Goal: Information Seeking & Learning: Learn about a topic

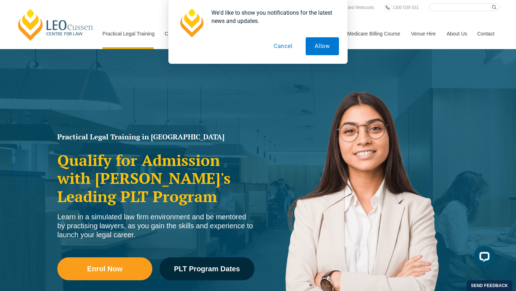
click at [284, 47] on button "Cancel" at bounding box center [283, 46] width 37 height 18
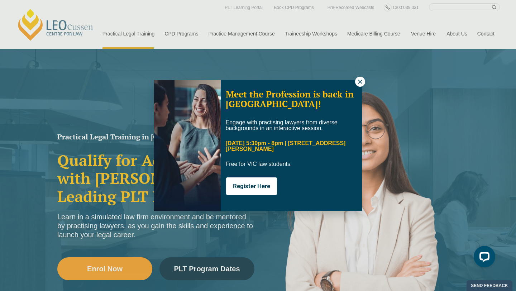
click at [354, 81] on div "Meet the Profession is back in Melbourne! Engage with practising lawyers from d…" at bounding box center [258, 145] width 208 height 131
click at [360, 81] on icon at bounding box center [360, 82] width 4 height 4
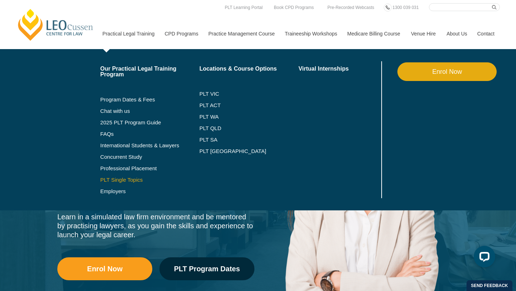
click at [115, 180] on link "PLT Single Topics" at bounding box center [149, 180] width 99 height 6
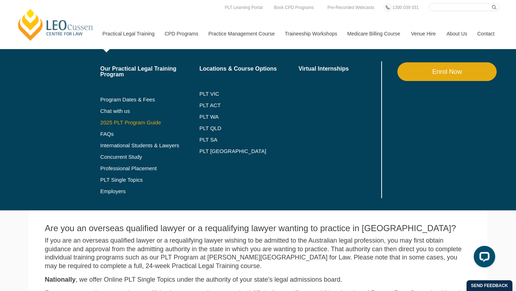
click at [124, 123] on link "2025 PLT Program Guide" at bounding box center [140, 123] width 81 height 6
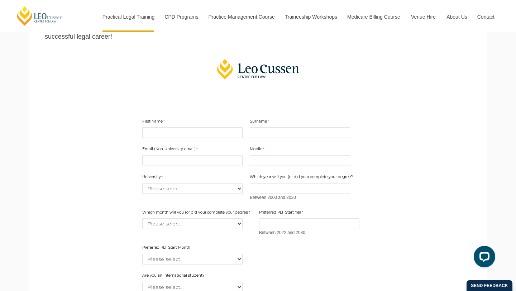
scroll to position [148, 0]
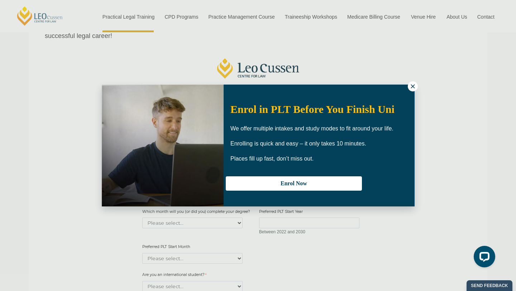
click at [413, 87] on icon at bounding box center [413, 86] width 6 height 6
